Goal: Information Seeking & Learning: Learn about a topic

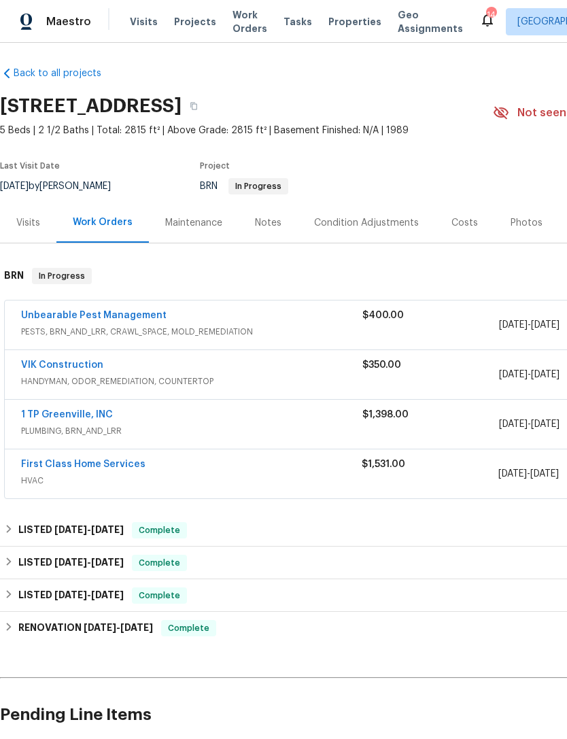
scroll to position [3, 0]
click at [70, 362] on link "VIK Construction" at bounding box center [62, 365] width 82 height 10
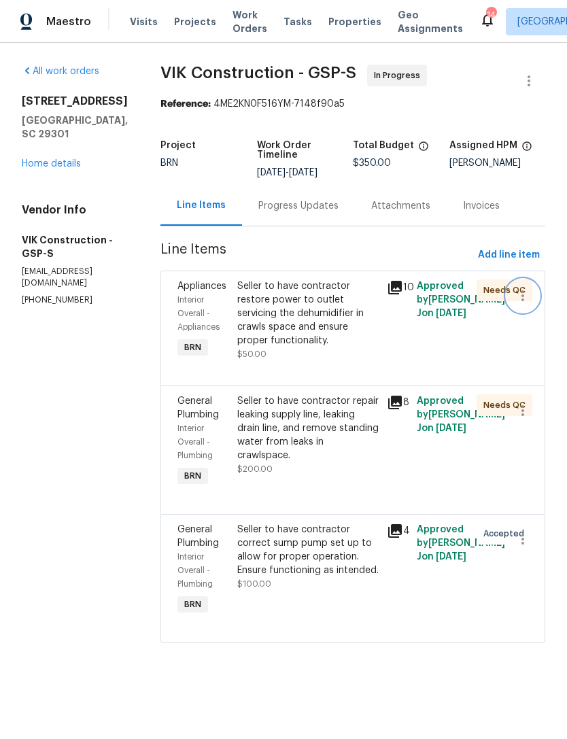
click at [518, 290] on button "button" at bounding box center [522, 295] width 33 height 33
click at [467, 365] on div at bounding box center [283, 369] width 567 height 739
click at [488, 364] on div "Needs QC" at bounding box center [487, 320] width 30 height 90
click at [520, 304] on icon "button" at bounding box center [522, 295] width 16 height 16
click at [402, 376] on div at bounding box center [283, 369] width 567 height 739
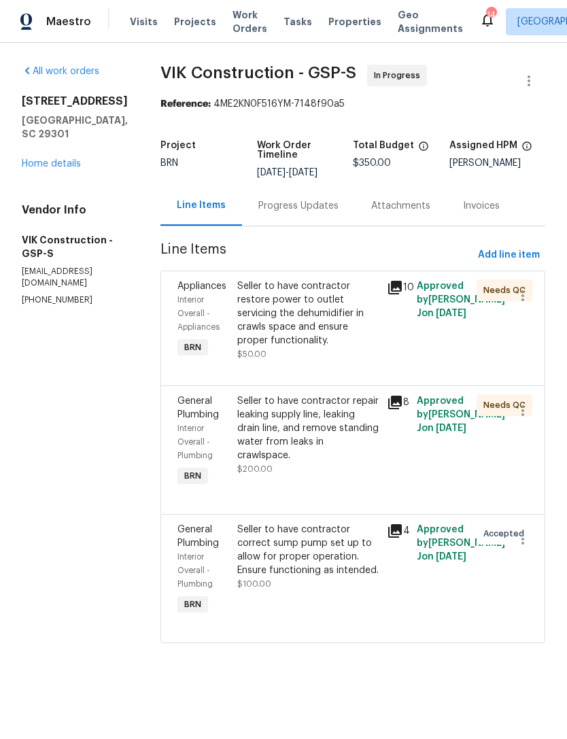
click at [482, 301] on div "Needs QC" at bounding box center [504, 290] width 56 height 22
click at [494, 297] on span "Needs QC" at bounding box center [507, 290] width 48 height 14
click at [317, 333] on div "Seller to have contractor restore power to outlet servicing the dehumidifier in…" at bounding box center [307, 313] width 141 height 68
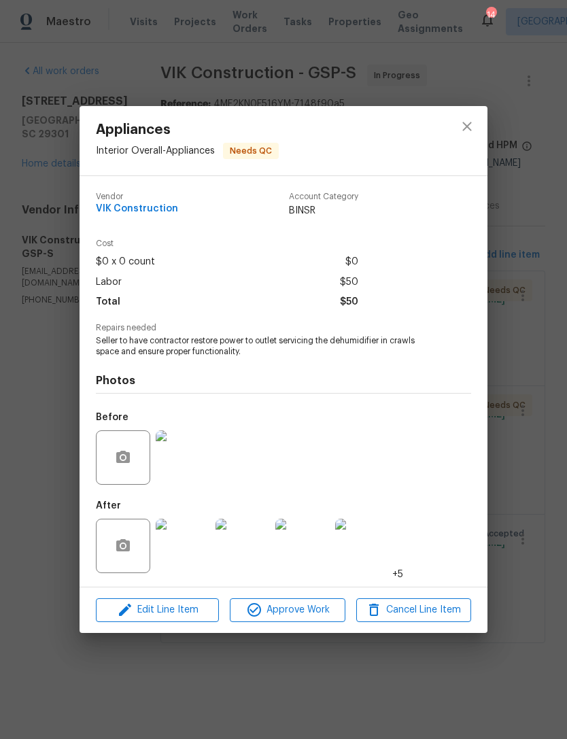
click at [181, 470] on img at bounding box center [183, 457] width 54 height 54
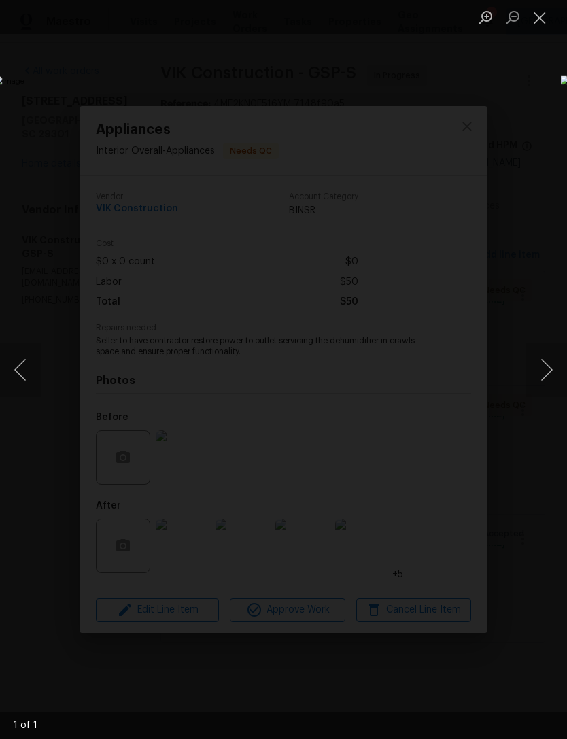
click at [404, 595] on div "Lightbox" at bounding box center [283, 369] width 567 height 739
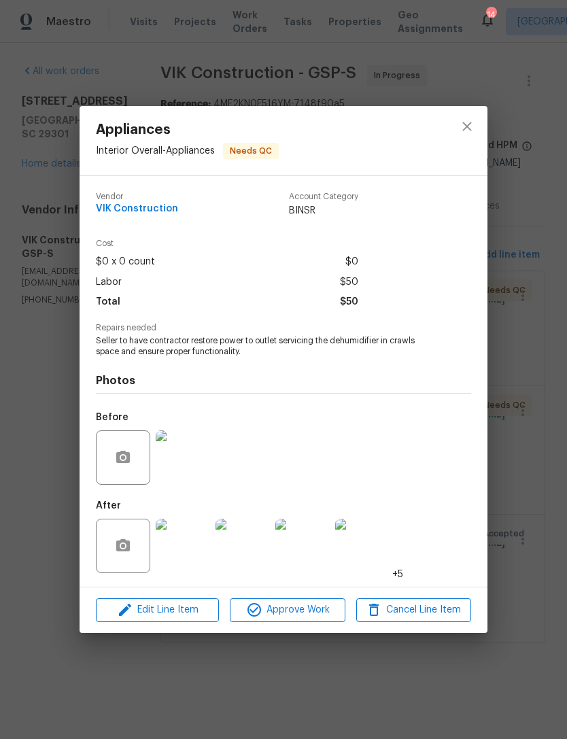
click at [190, 544] on img at bounding box center [183, 546] width 54 height 54
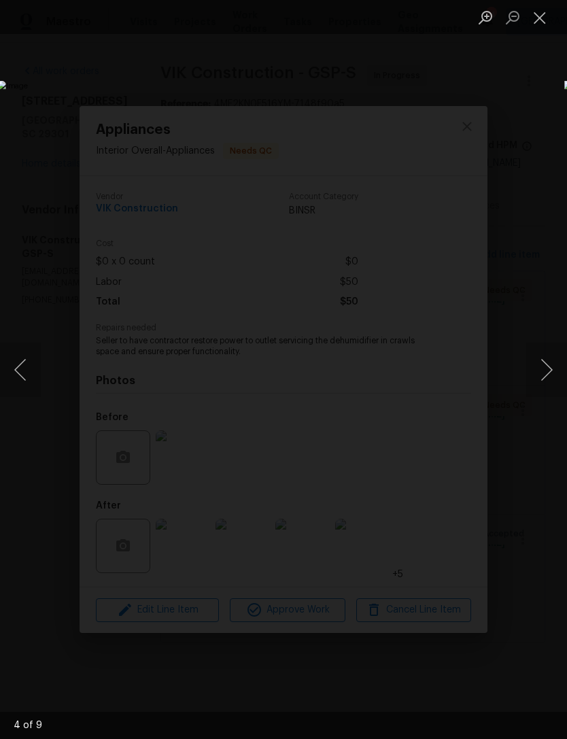
click at [534, 20] on button "Close lightbox" at bounding box center [539, 17] width 27 height 24
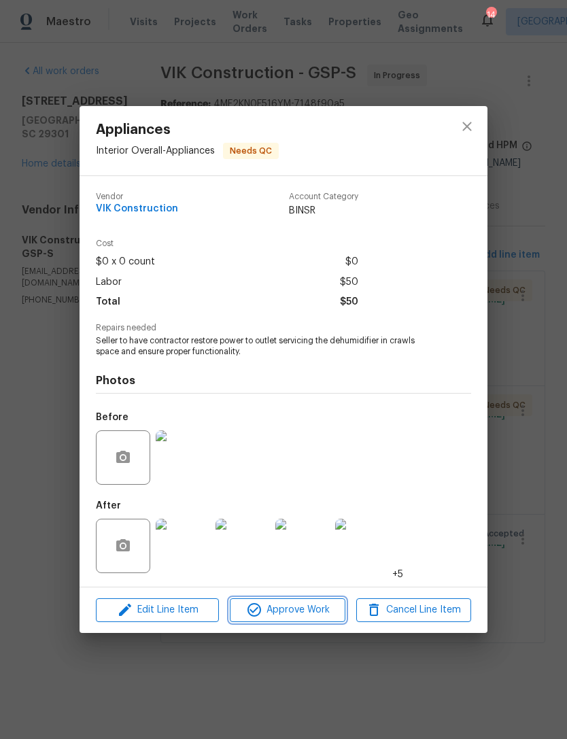
click at [314, 605] on span "Approve Work" at bounding box center [287, 609] width 107 height 17
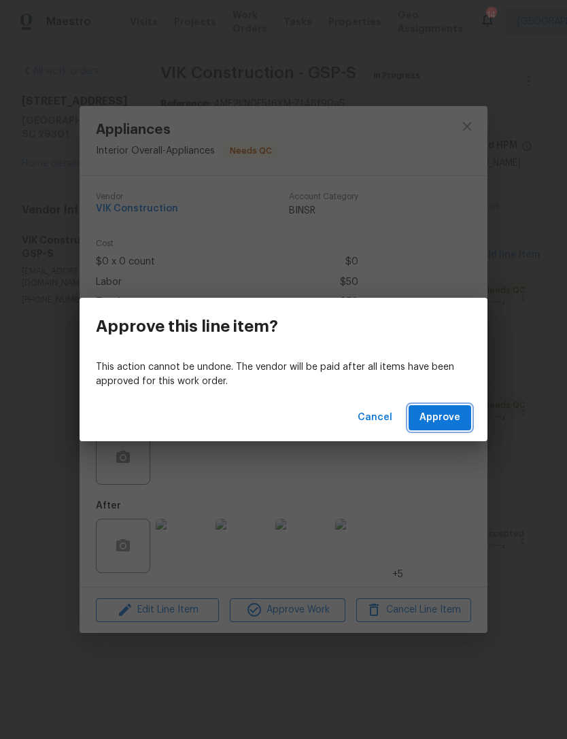
click at [450, 419] on span "Approve" at bounding box center [439, 417] width 41 height 17
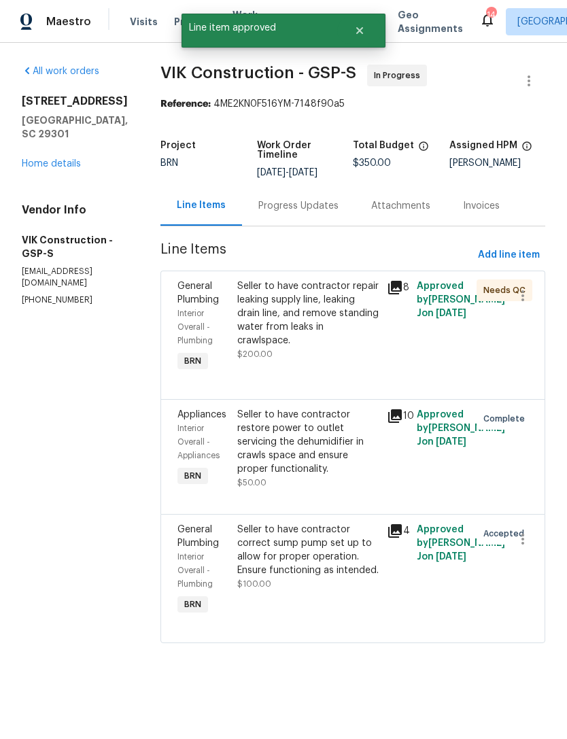
click at [311, 316] on div "Seller to have contractor repair leaking supply line, leaking drain line, and r…" at bounding box center [307, 313] width 141 height 68
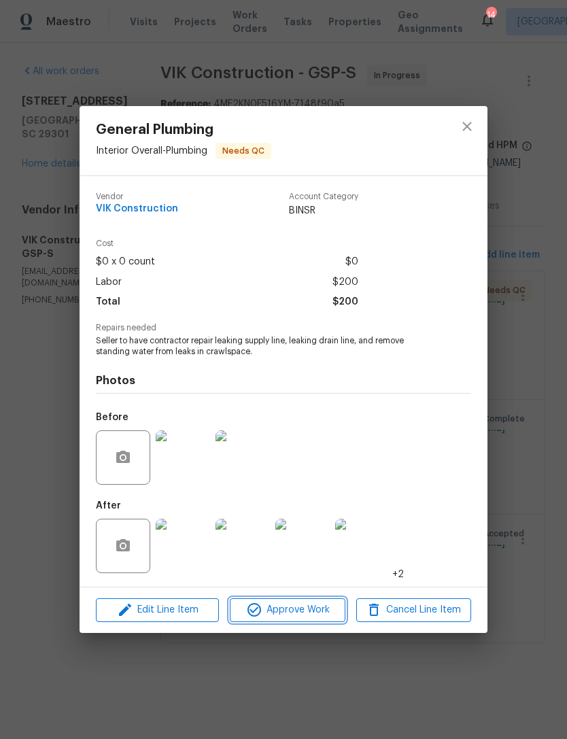
click at [290, 610] on span "Approve Work" at bounding box center [287, 609] width 107 height 17
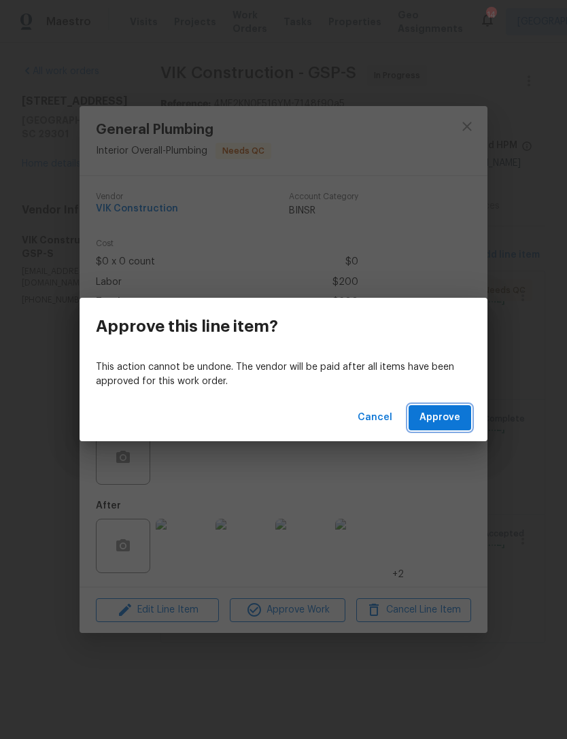
click at [425, 413] on span "Approve" at bounding box center [439, 417] width 41 height 17
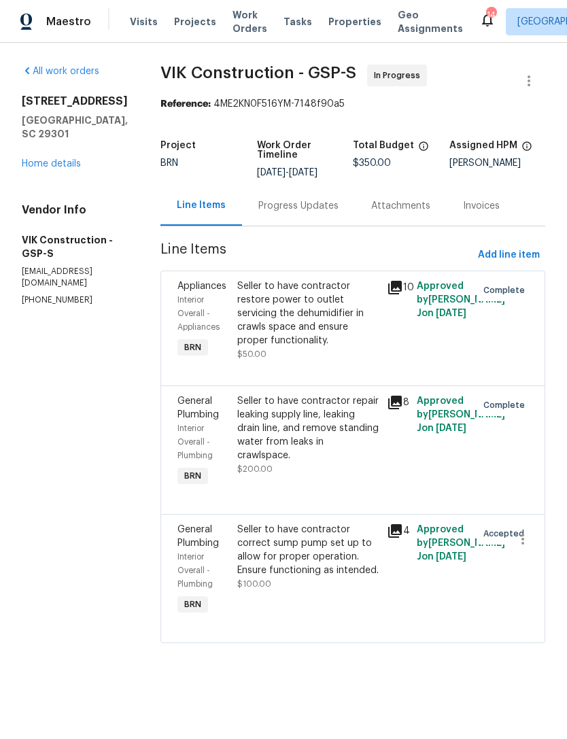
click at [336, 20] on span "Properties" at bounding box center [354, 22] width 53 height 14
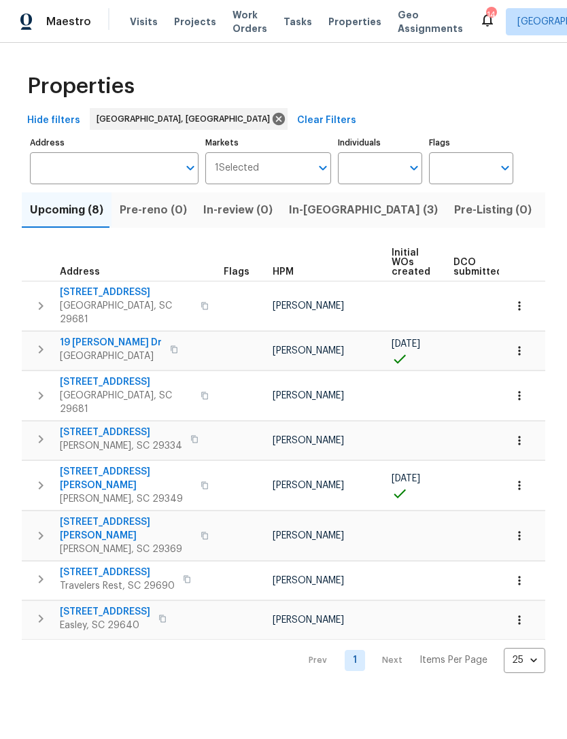
click at [548, 215] on span "Listed (32)" at bounding box center [577, 209] width 58 height 19
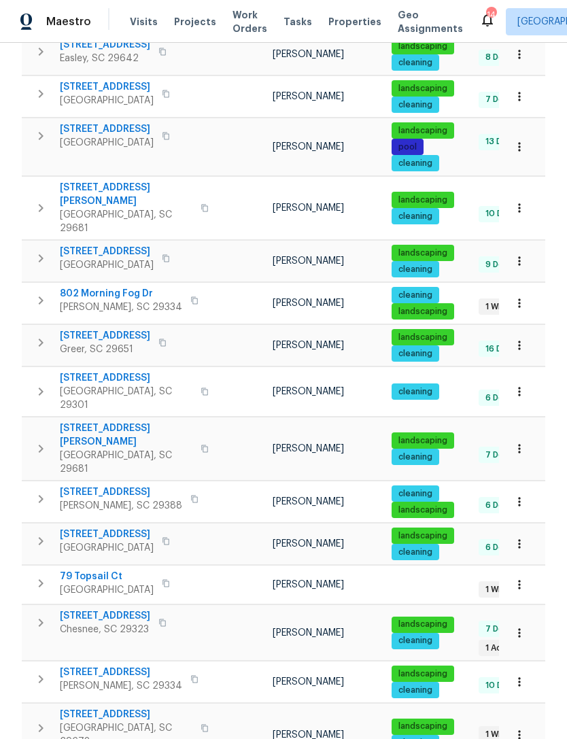
scroll to position [720, 0]
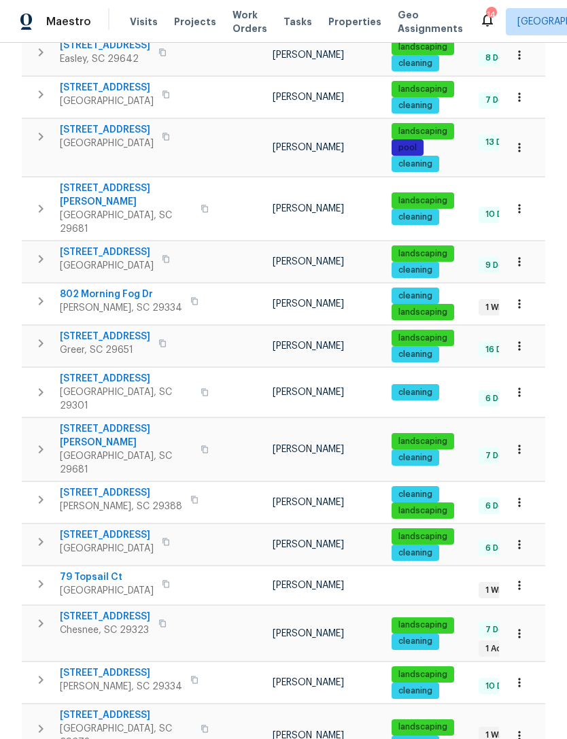
click at [90, 610] on span "[STREET_ADDRESS]" at bounding box center [105, 617] width 90 height 14
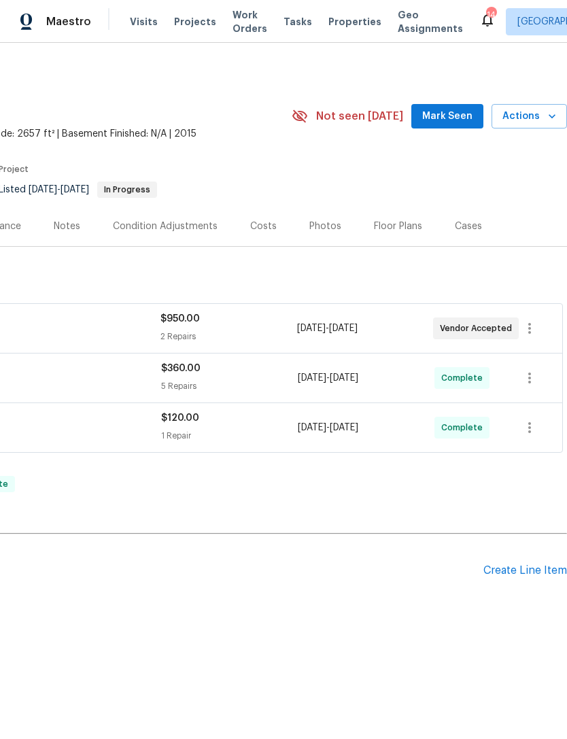
scroll to position [0, 201]
click at [319, 228] on div "Photos" at bounding box center [325, 227] width 32 height 14
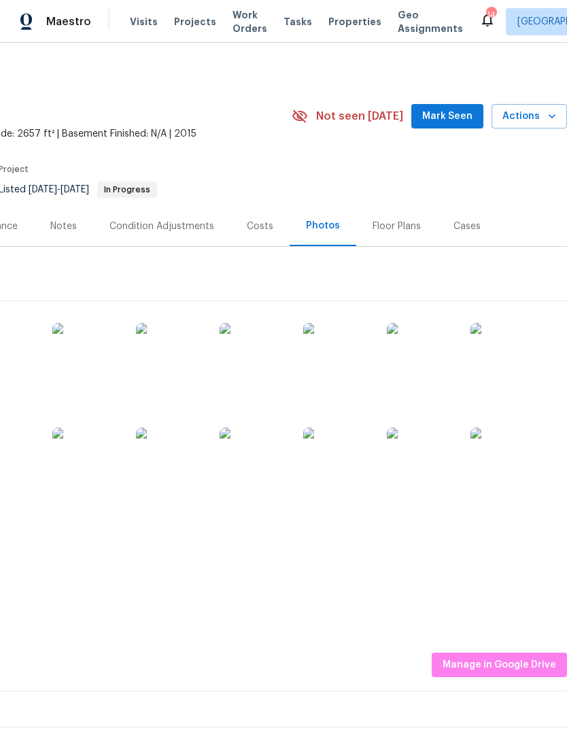
click at [174, 455] on img at bounding box center [170, 461] width 68 height 68
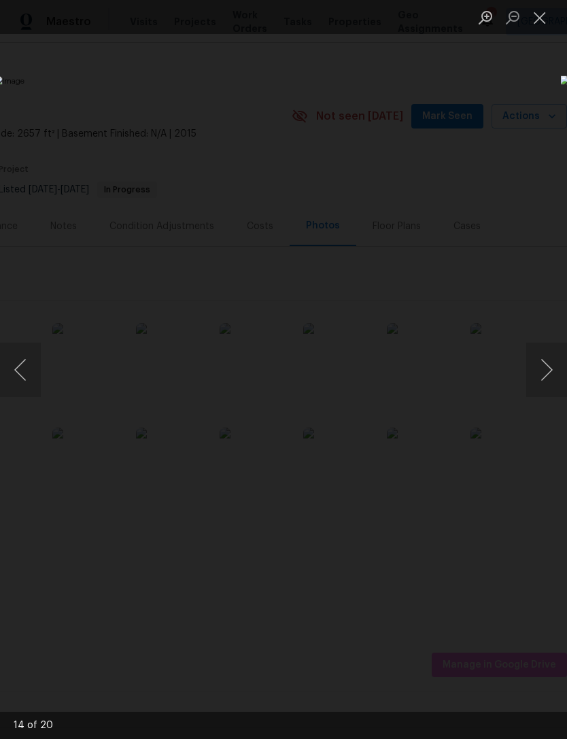
click at [544, 368] on button "Next image" at bounding box center [546, 370] width 41 height 54
click at [542, 369] on button "Next image" at bounding box center [546, 370] width 41 height 54
click at [536, 367] on button "Next image" at bounding box center [546, 370] width 41 height 54
click at [537, 360] on button "Next image" at bounding box center [546, 370] width 41 height 54
click at [547, 370] on button "Next image" at bounding box center [546, 370] width 41 height 54
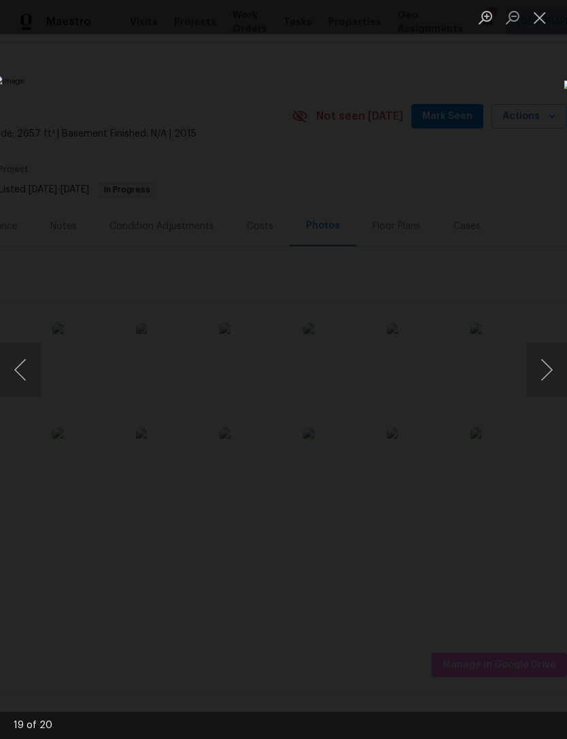
click at [542, 370] on button "Next image" at bounding box center [546, 370] width 41 height 54
click at [545, 370] on button "Next image" at bounding box center [546, 370] width 41 height 54
click at [543, 370] on button "Next image" at bounding box center [546, 370] width 41 height 54
click at [544, 370] on button "Next image" at bounding box center [546, 370] width 41 height 54
click at [545, 365] on button "Next image" at bounding box center [546, 370] width 41 height 54
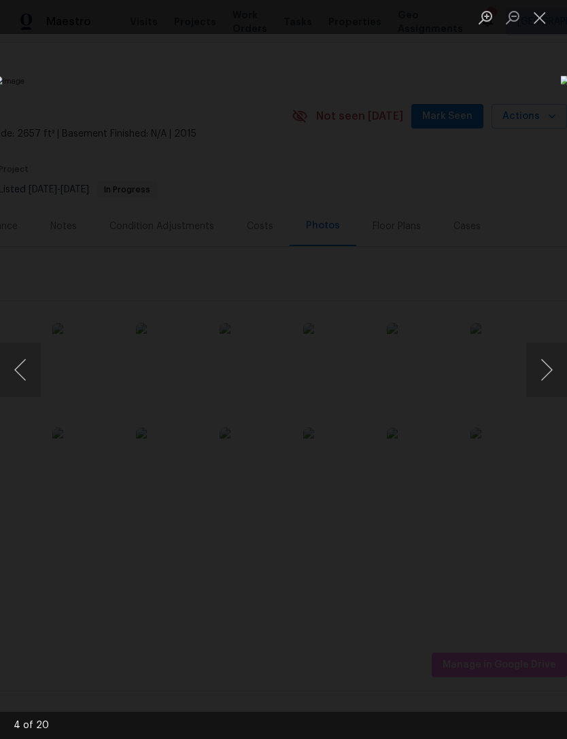
click at [540, 367] on button "Next image" at bounding box center [546, 370] width 41 height 54
click at [549, 362] on button "Next image" at bounding box center [546, 370] width 41 height 54
click at [540, 366] on button "Next image" at bounding box center [546, 370] width 41 height 54
click at [551, 367] on button "Next image" at bounding box center [546, 370] width 41 height 54
click at [544, 373] on button "Next image" at bounding box center [546, 370] width 41 height 54
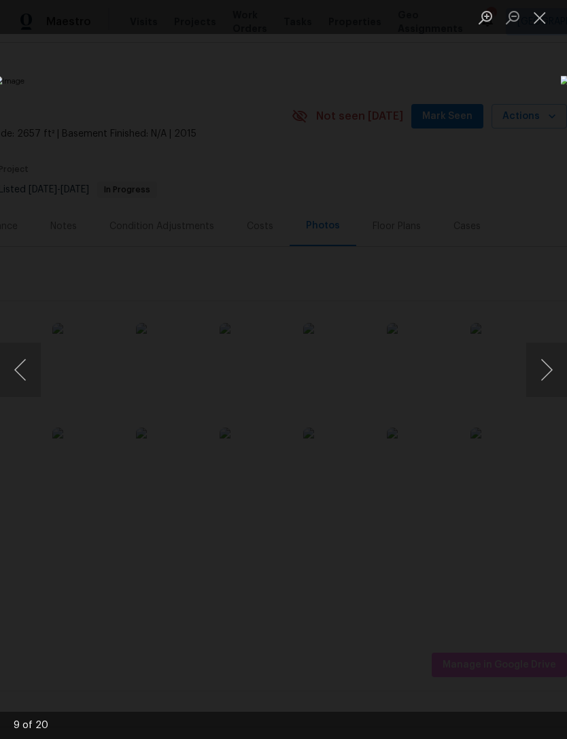
click at [535, 374] on button "Next image" at bounding box center [546, 370] width 41 height 54
click at [539, 372] on button "Next image" at bounding box center [546, 370] width 41 height 54
click at [548, 371] on button "Next image" at bounding box center [546, 370] width 41 height 54
click at [546, 371] on button "Next image" at bounding box center [546, 370] width 41 height 54
click at [544, 373] on button "Next image" at bounding box center [546, 370] width 41 height 54
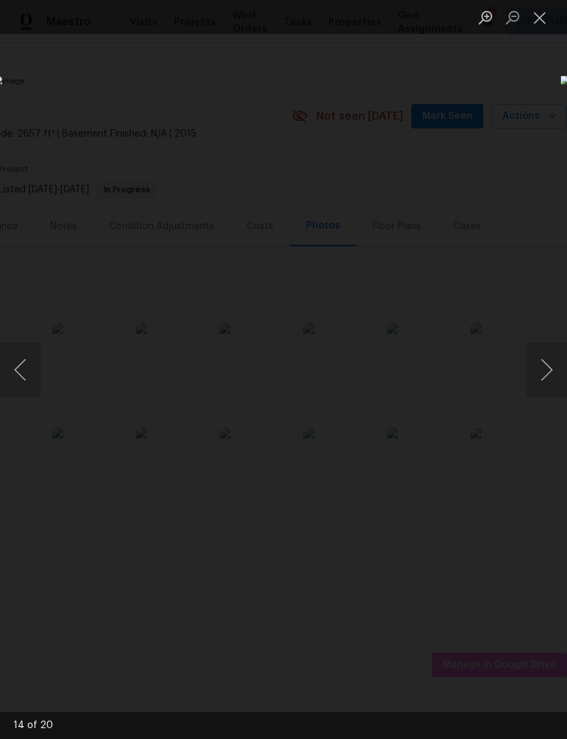
click at [539, 18] on button "Close lightbox" at bounding box center [539, 17] width 27 height 24
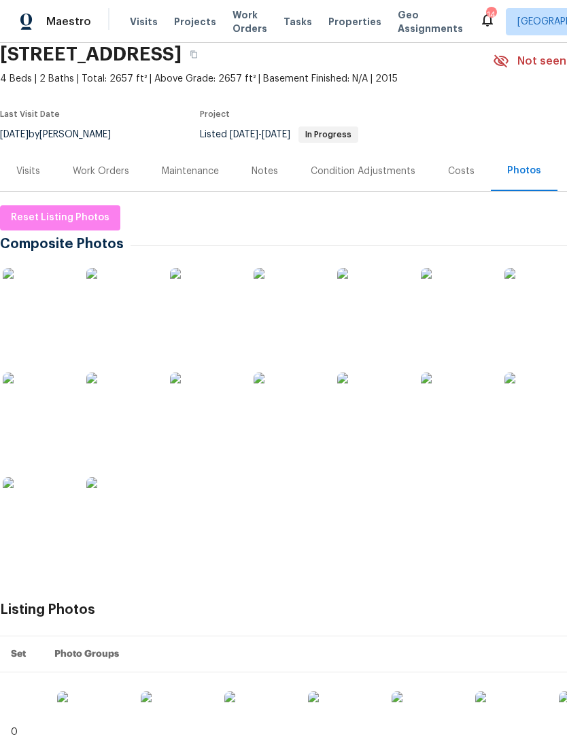
scroll to position [56, 0]
click at [40, 172] on div "Visits" at bounding box center [28, 170] width 56 height 40
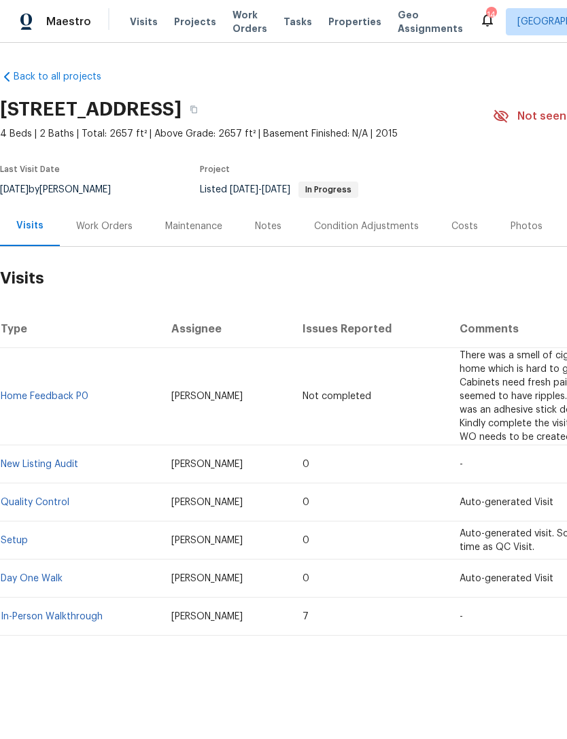
click at [56, 396] on link "Home Feedback P0" at bounding box center [45, 396] width 88 height 10
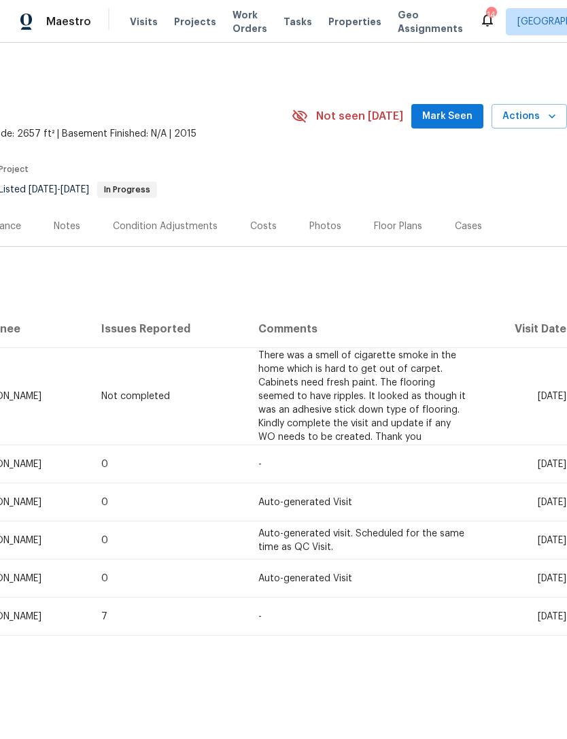
scroll to position [0, 201]
click at [446, 111] on span "Mark Seen" at bounding box center [447, 116] width 50 height 17
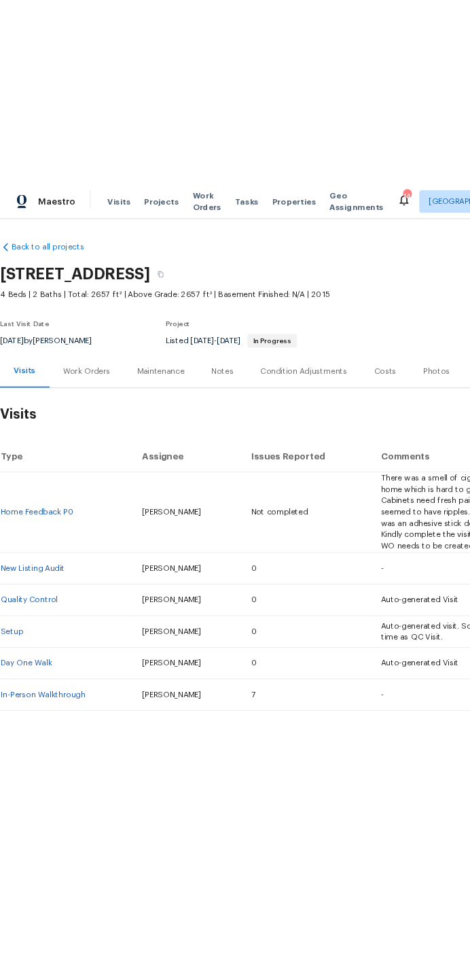
scroll to position [0, 0]
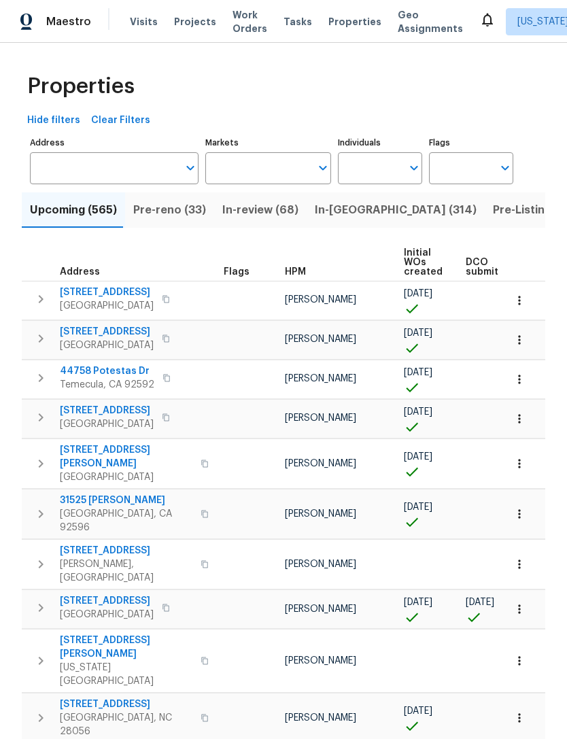
click at [290, 165] on input "Markets" at bounding box center [258, 168] width 106 height 32
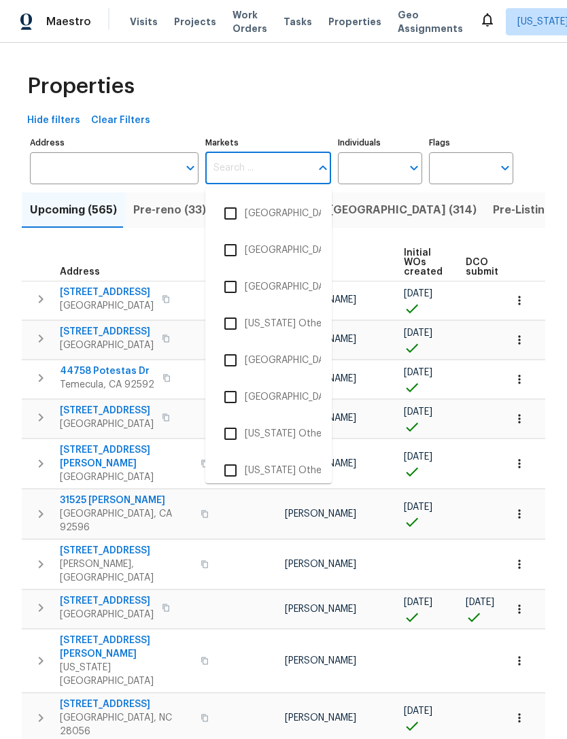
scroll to position [1397, 0]
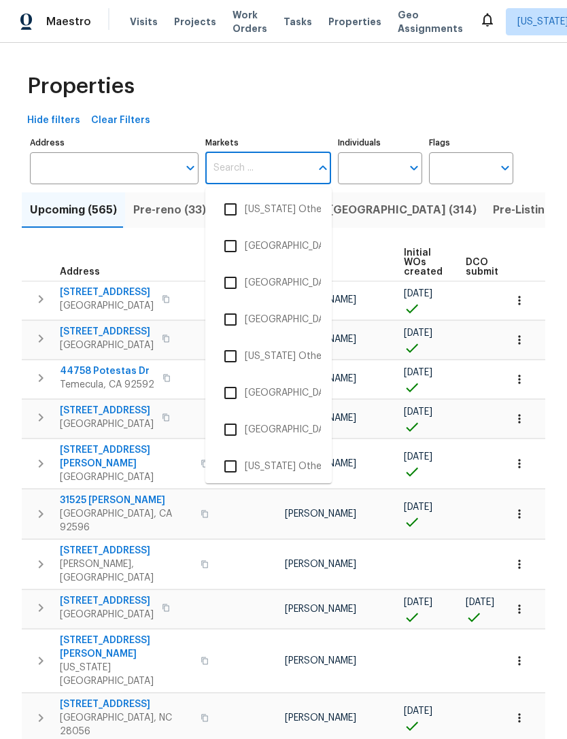
click at [228, 288] on input "checkbox" at bounding box center [230, 282] width 29 height 29
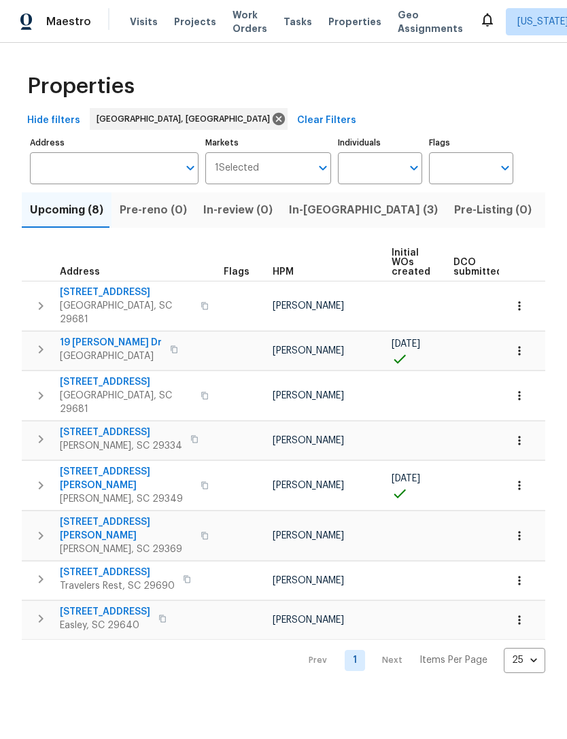
click at [389, 648] on nav "Prev 1 Next Items Per Page 25 25 ​" at bounding box center [420, 660] width 249 height 25
click at [392, 648] on nav "Prev 1 Next Items Per Page 25 25 ​" at bounding box center [420, 660] width 249 height 25
click at [400, 648] on nav "Prev 1 Next Items Per Page 25 25 ​" at bounding box center [420, 660] width 249 height 25
click at [395, 648] on nav "Prev 1 Next Items Per Page 25 25 ​" at bounding box center [420, 660] width 249 height 25
click at [548, 215] on span "Listed (32)" at bounding box center [577, 209] width 58 height 19
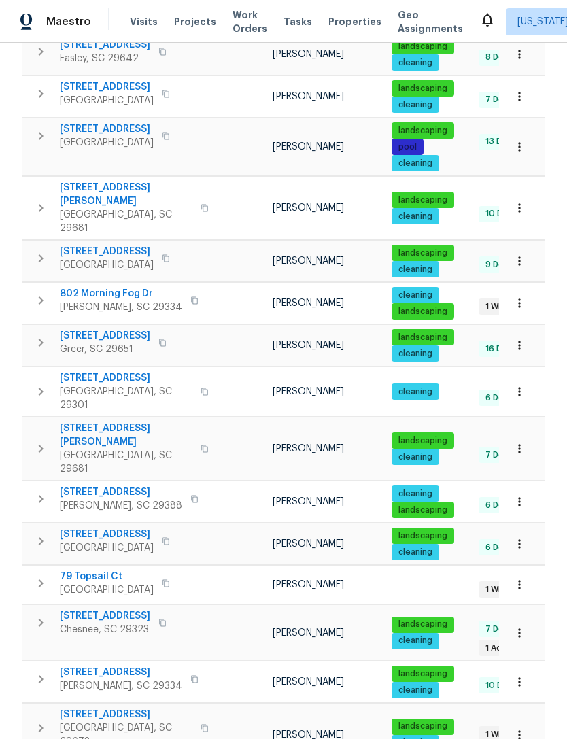
scroll to position [720, 0]
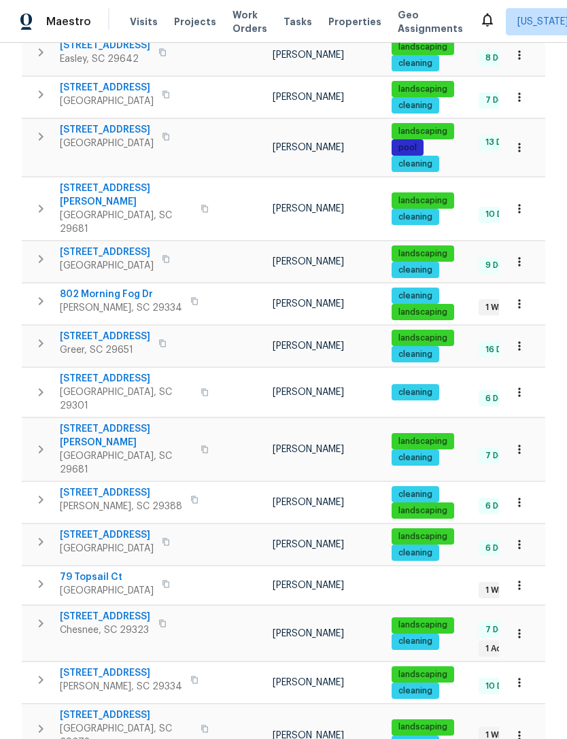
click at [99, 610] on span "[STREET_ADDRESS]" at bounding box center [105, 617] width 90 height 14
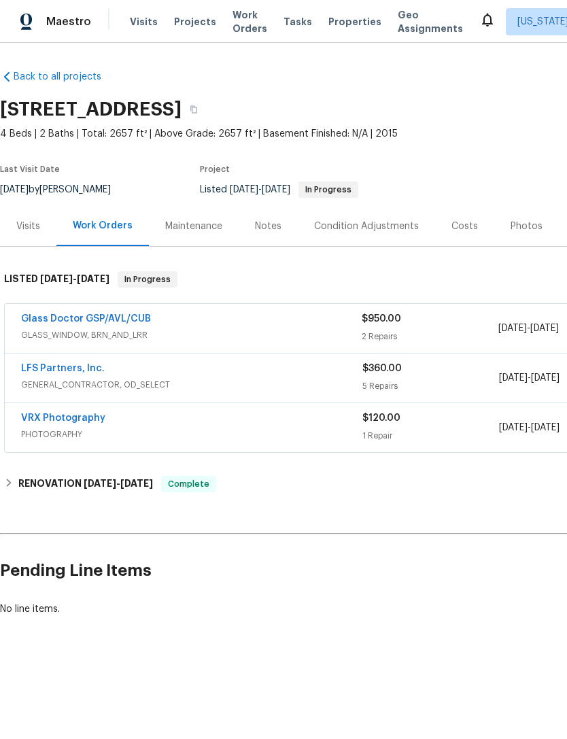
click at [56, 315] on link "Glass Doctor GSP/AVL/CUB" at bounding box center [86, 319] width 130 height 10
click at [54, 372] on link "LFS Partners, Inc." at bounding box center [63, 369] width 84 height 10
click at [27, 222] on div "Visits" at bounding box center [28, 227] width 24 height 14
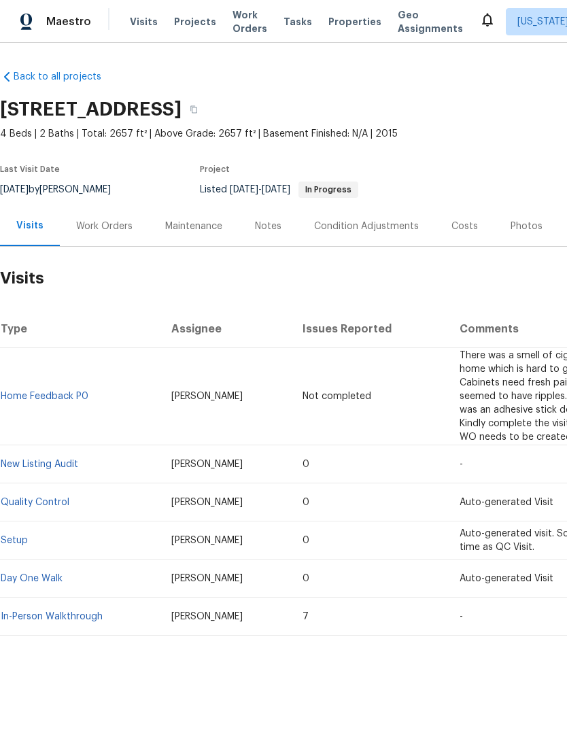
click at [63, 393] on link "Home Feedback P0" at bounding box center [45, 396] width 88 height 10
click at [109, 224] on div "Work Orders" at bounding box center [104, 227] width 56 height 14
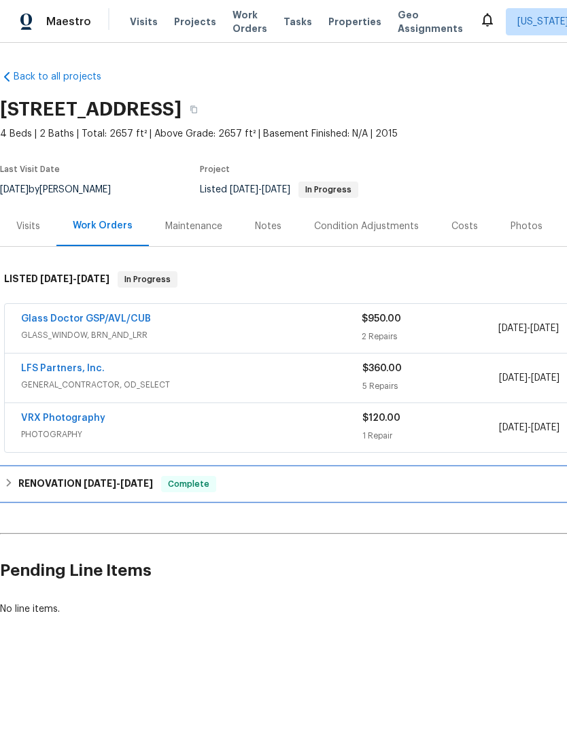
click at [53, 472] on div "RENOVATION [DATE] - [DATE] Complete" at bounding box center [384, 484] width 768 height 33
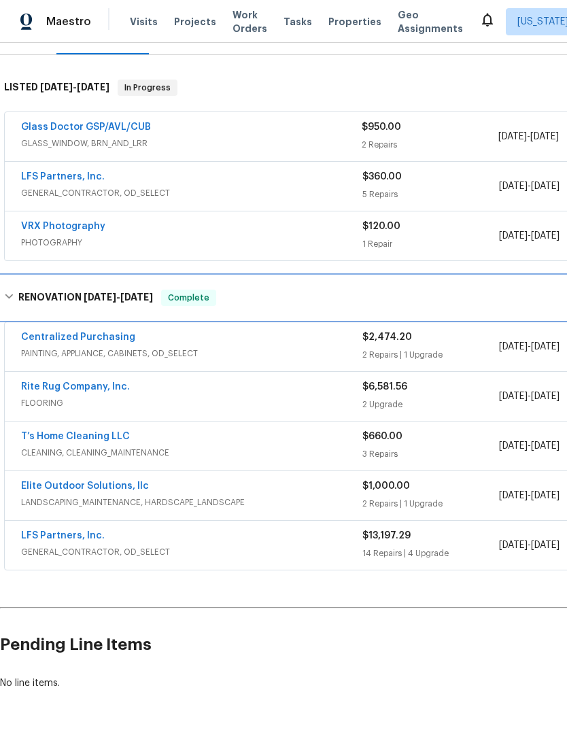
scroll to position [191, 0]
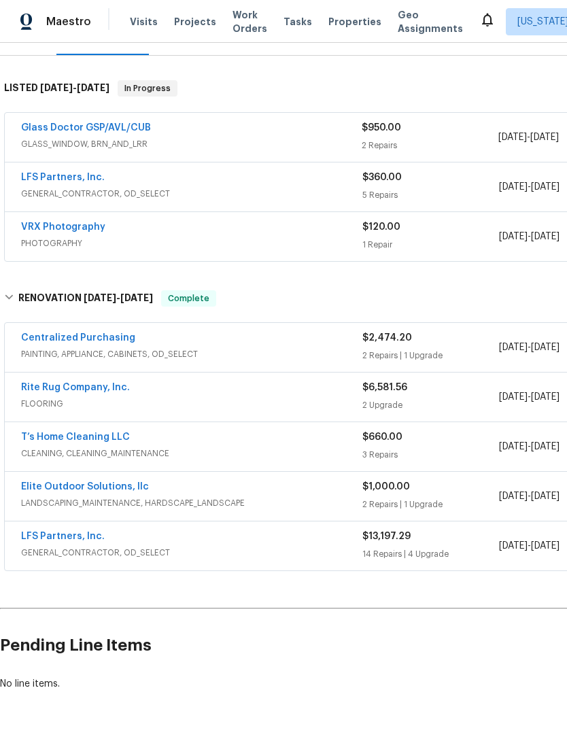
click at [174, 545] on div "LFS Partners, Inc." at bounding box center [191, 537] width 341 height 16
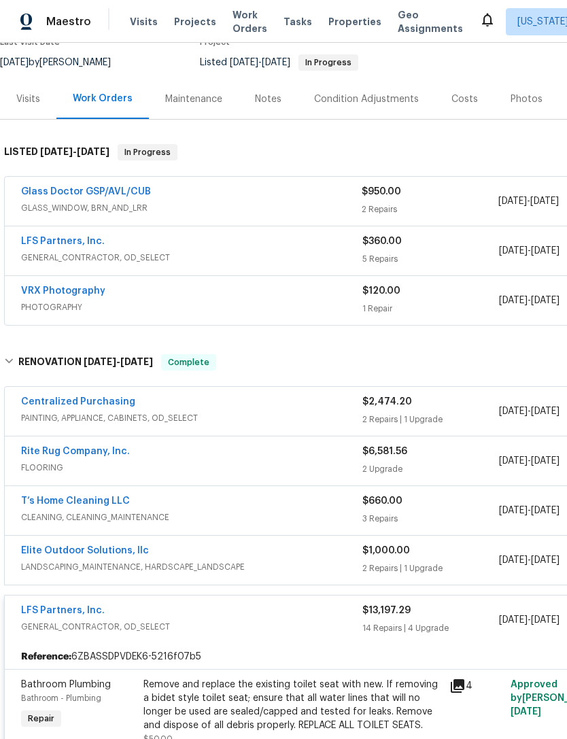
scroll to position [128, 0]
click at [89, 502] on link "T’s Home Cleaning LLC" at bounding box center [75, 500] width 109 height 10
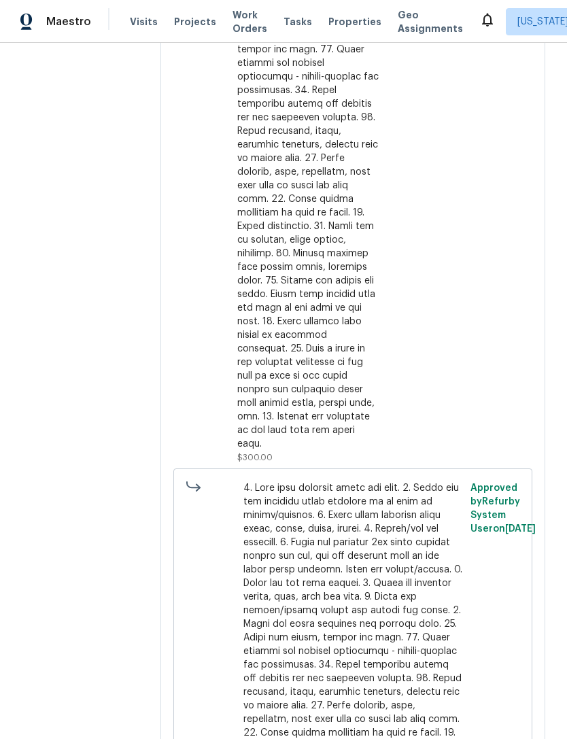
scroll to position [677, 0]
